Goal: Information Seeking & Learning: Learn about a topic

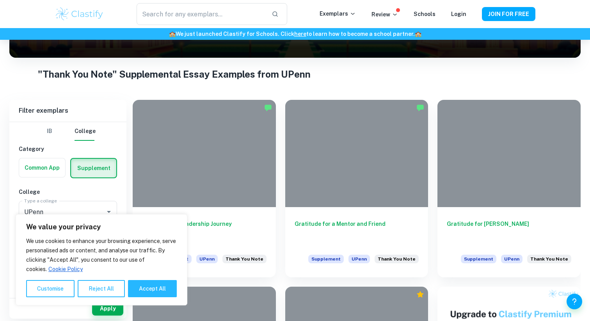
scroll to position [126, 0]
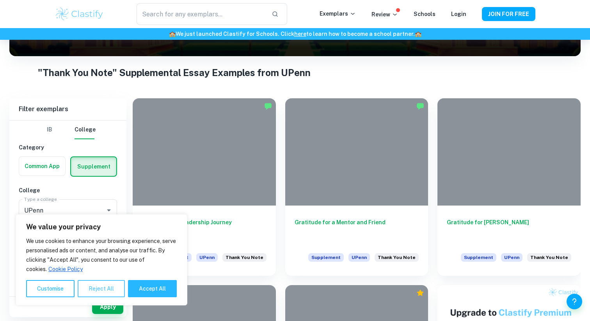
click at [101, 293] on button "Reject All" at bounding box center [101, 288] width 47 height 17
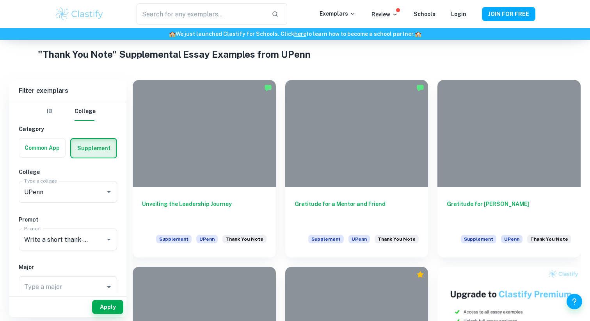
scroll to position [153, 0]
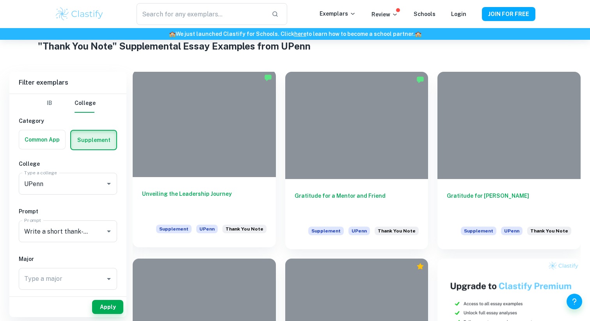
click at [193, 195] on h6 "Unveiling the Leadership Journey" at bounding box center [204, 203] width 125 height 26
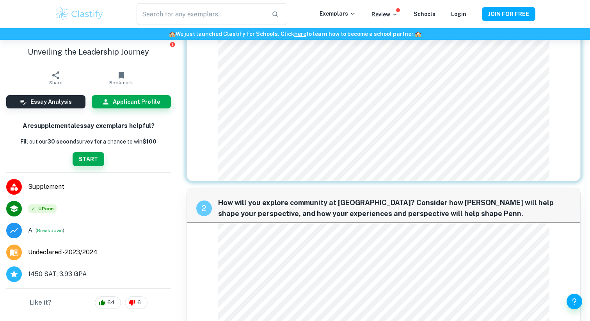
scroll to position [244, 0]
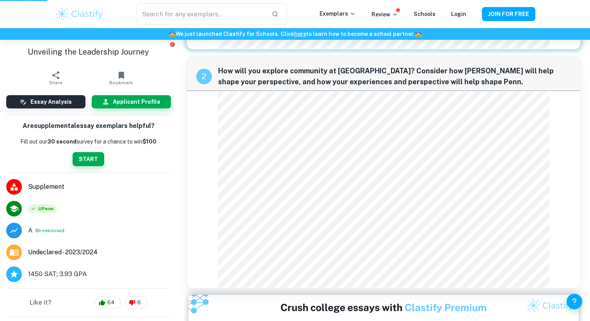
scroll to position [153, 0]
